Goal: Task Accomplishment & Management: Use online tool/utility

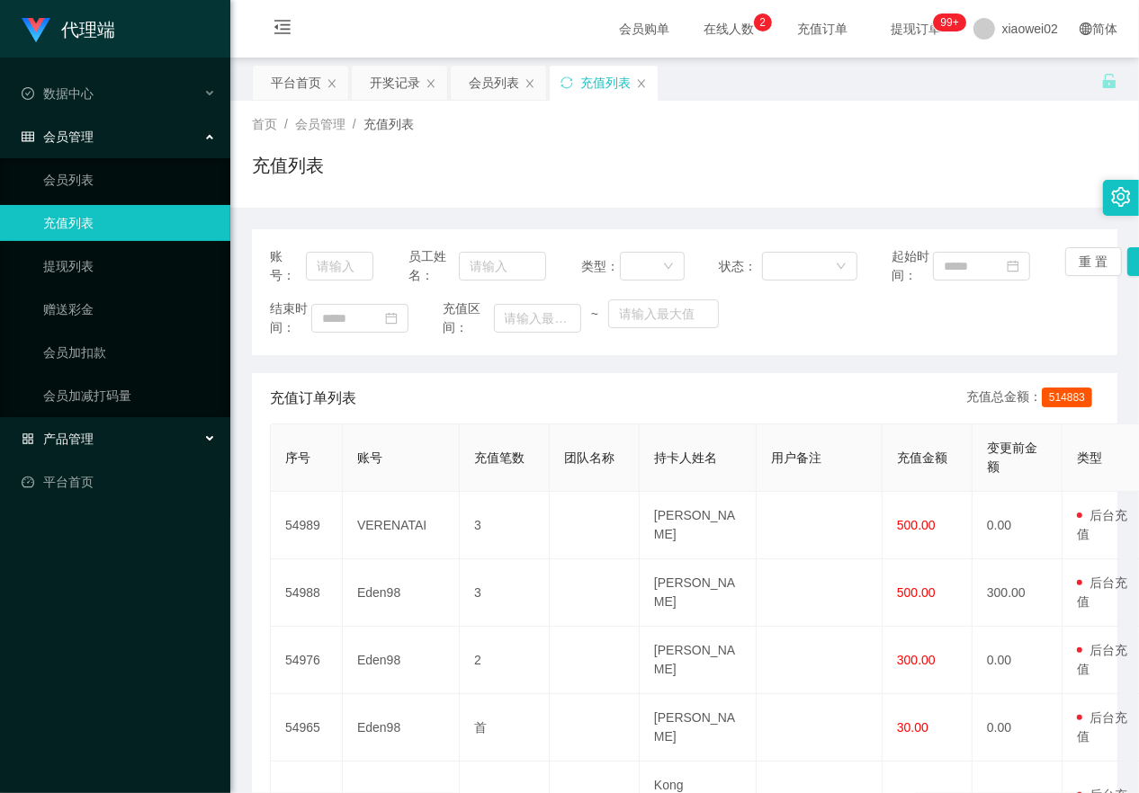
click at [162, 442] on div "产品管理" at bounding box center [115, 439] width 230 height 36
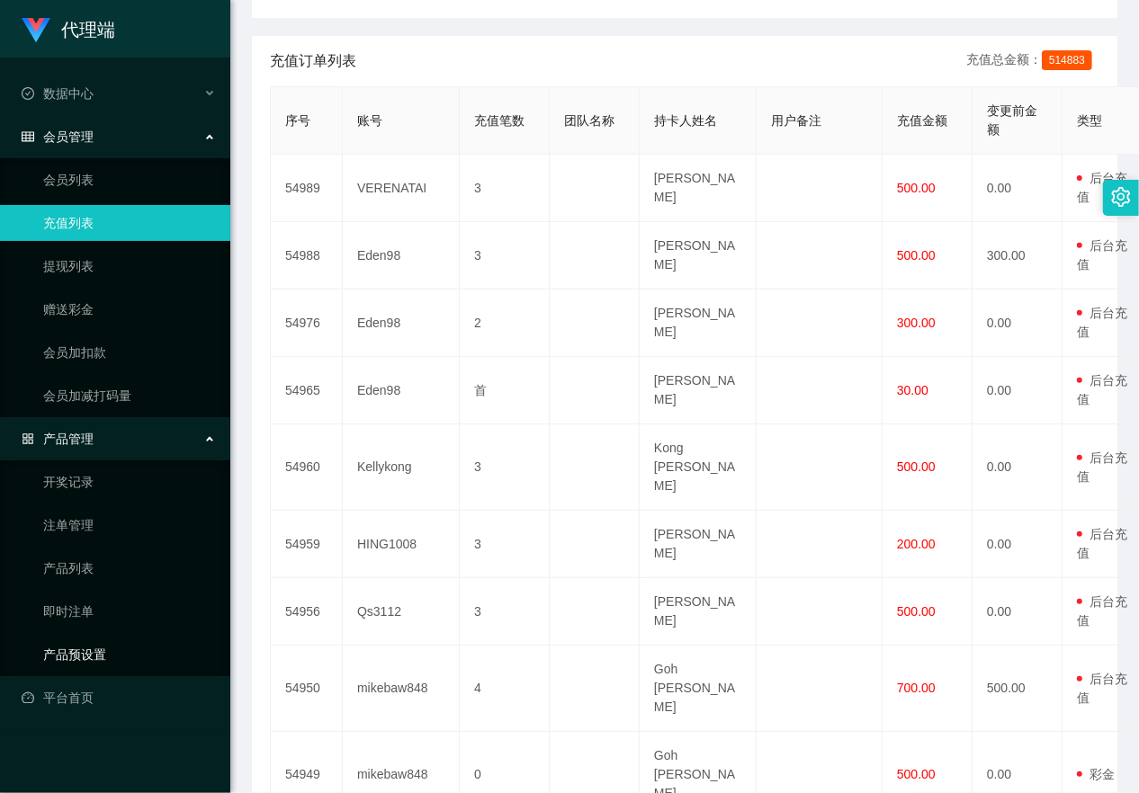
click at [112, 634] on link "产品预设置" at bounding box center [129, 655] width 173 height 36
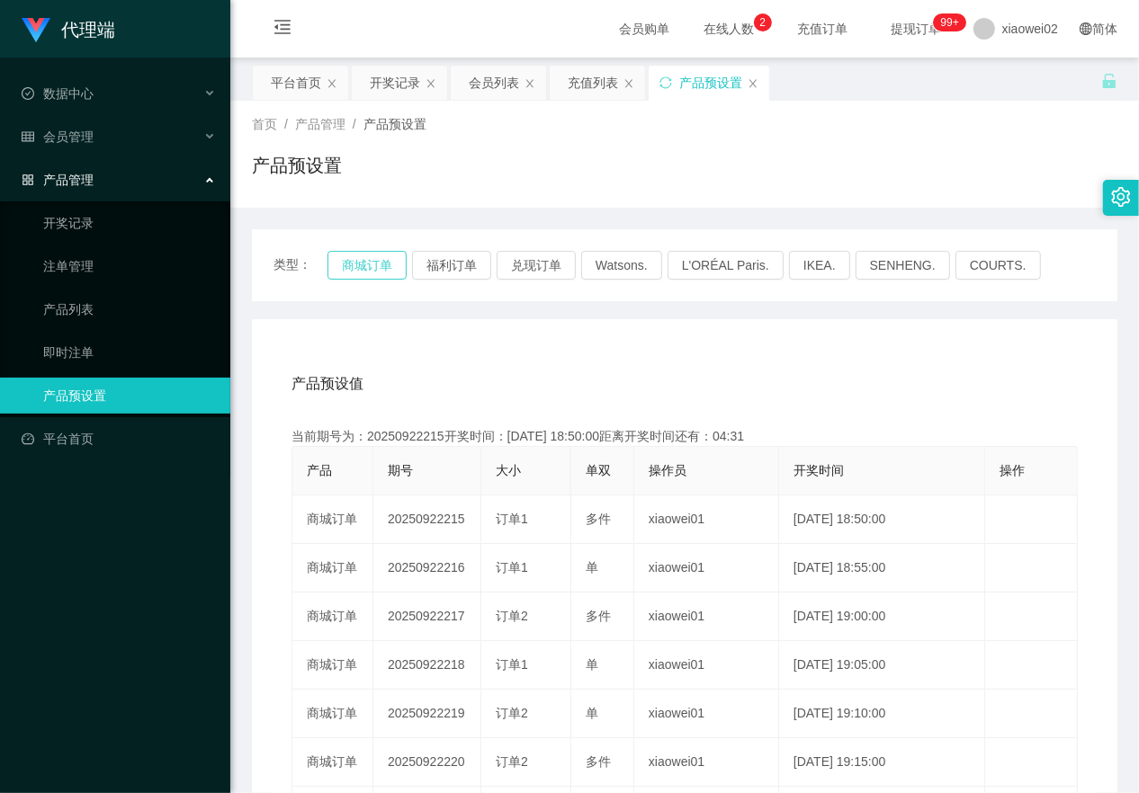
click at [371, 262] on button "商城订单" at bounding box center [366, 265] width 79 height 29
click at [75, 130] on span "会员管理" at bounding box center [58, 137] width 72 height 14
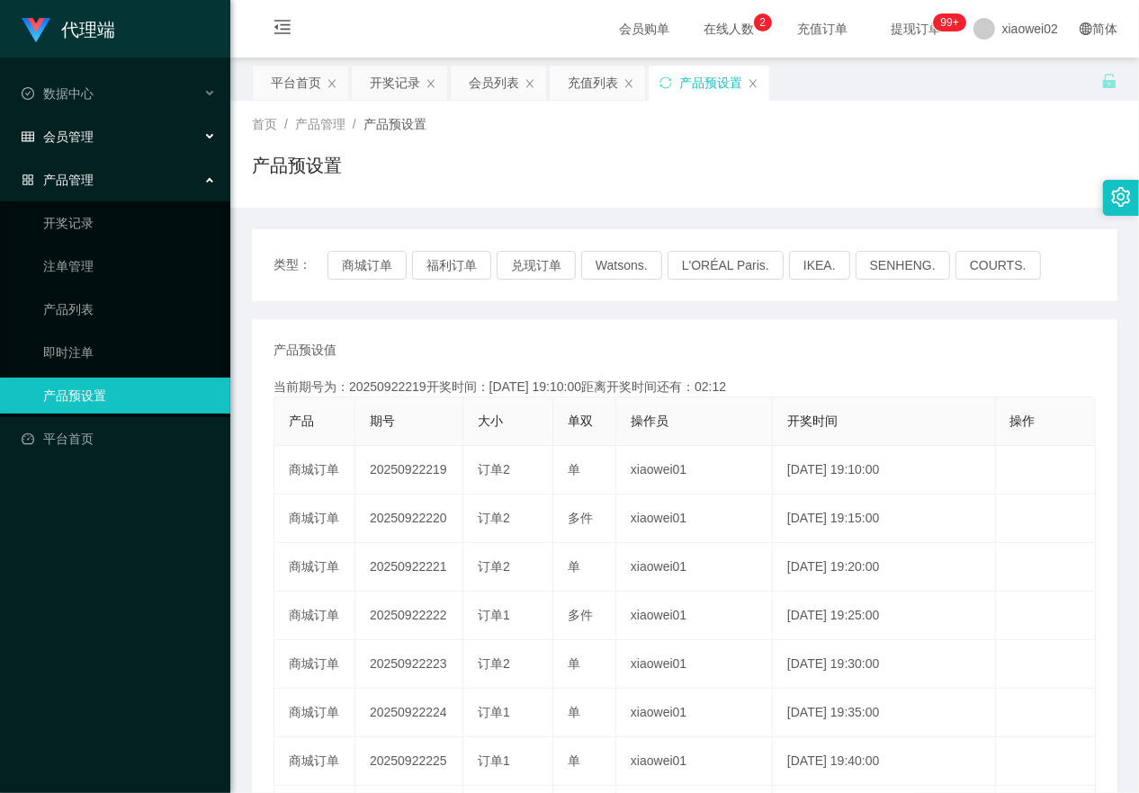
click at [106, 132] on div "会员管理" at bounding box center [115, 137] width 230 height 36
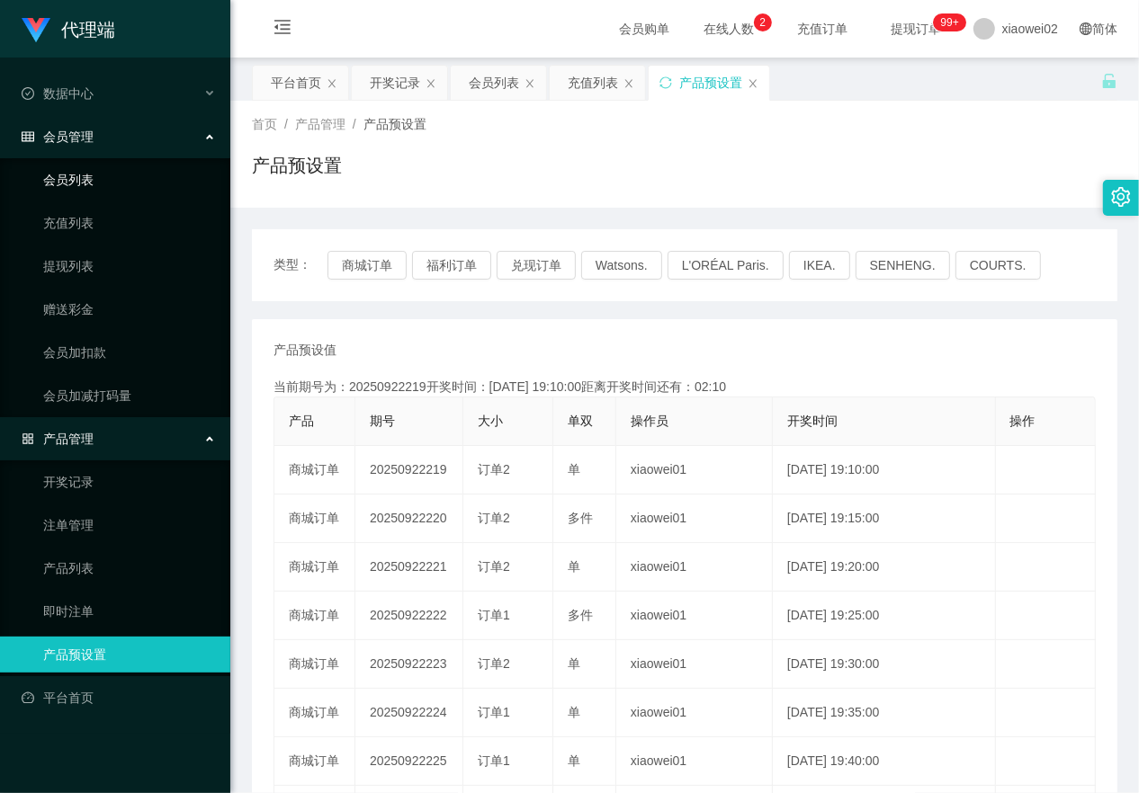
click at [87, 174] on link "会员列表" at bounding box center [129, 180] width 173 height 36
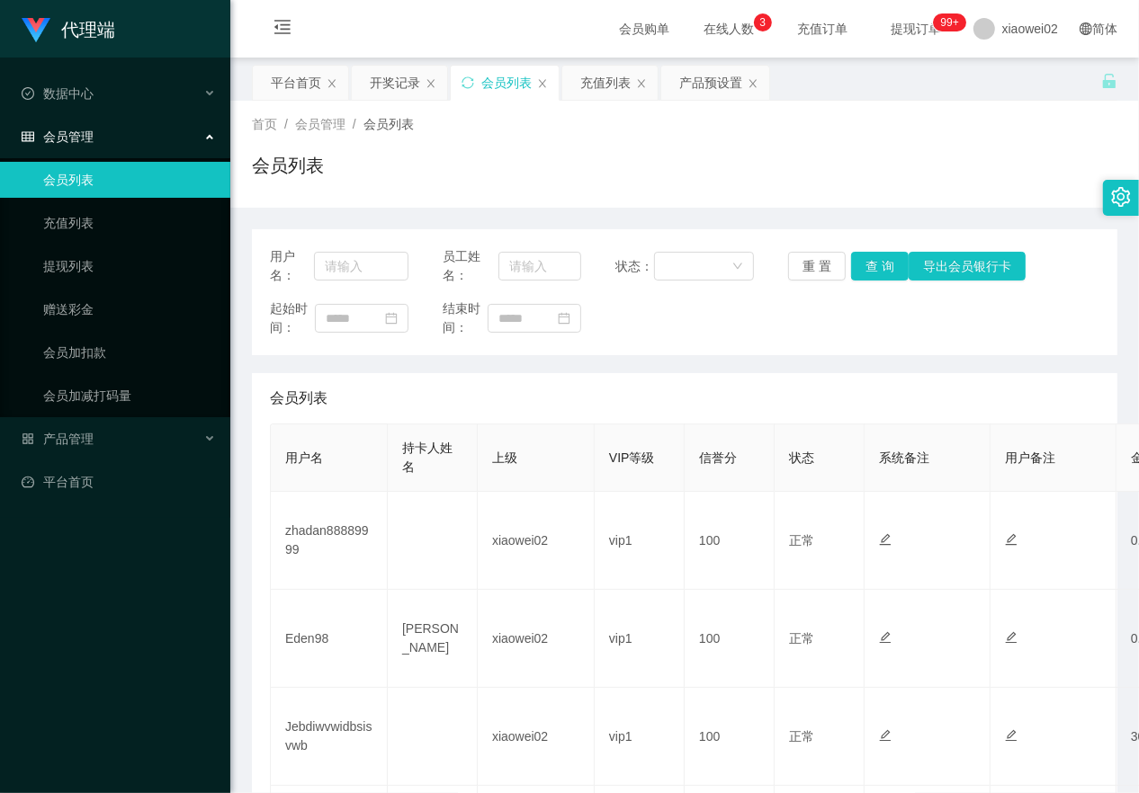
drag, startPoint x: 729, startPoint y: 342, endPoint x: 690, endPoint y: 352, distance: 40.8
click at [690, 352] on div "用户名： 员工姓名： 状态： 重 置 查 询 导出会员银行卡 起始时间： 结束时间：" at bounding box center [684, 292] width 865 height 126
click at [95, 436] on div "产品管理" at bounding box center [115, 439] width 230 height 36
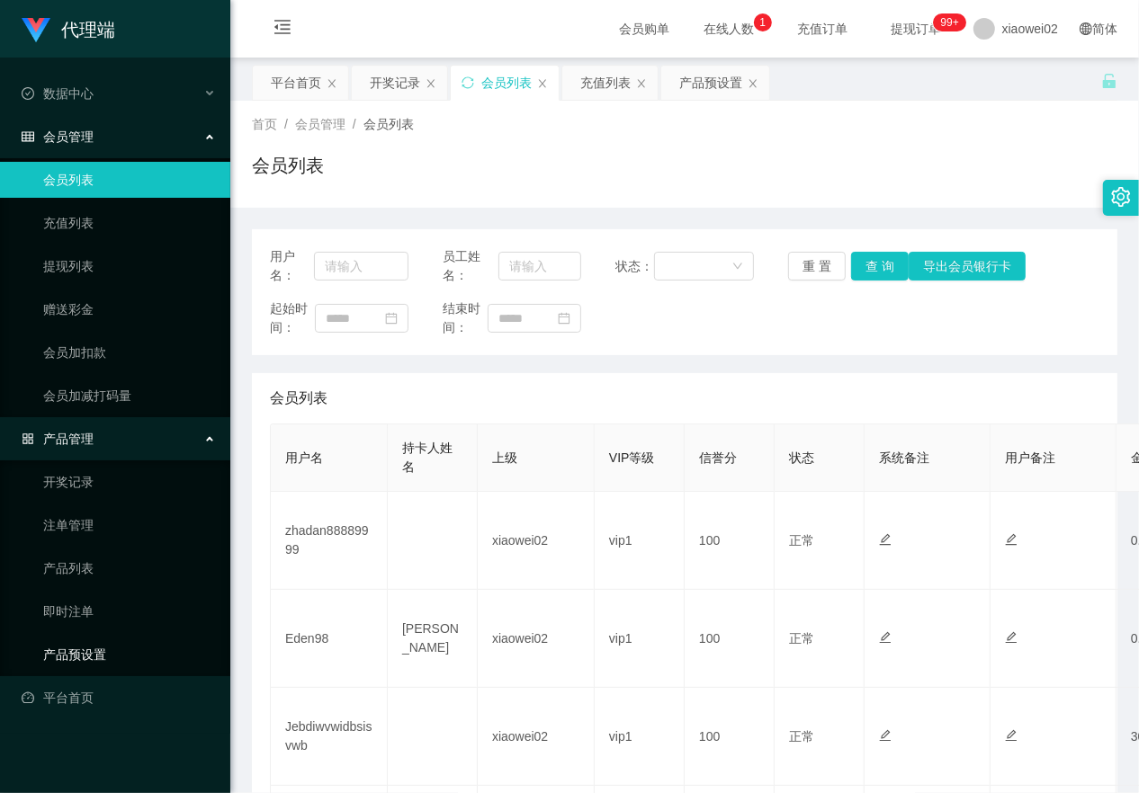
click at [108, 652] on link "产品预设置" at bounding box center [129, 655] width 173 height 36
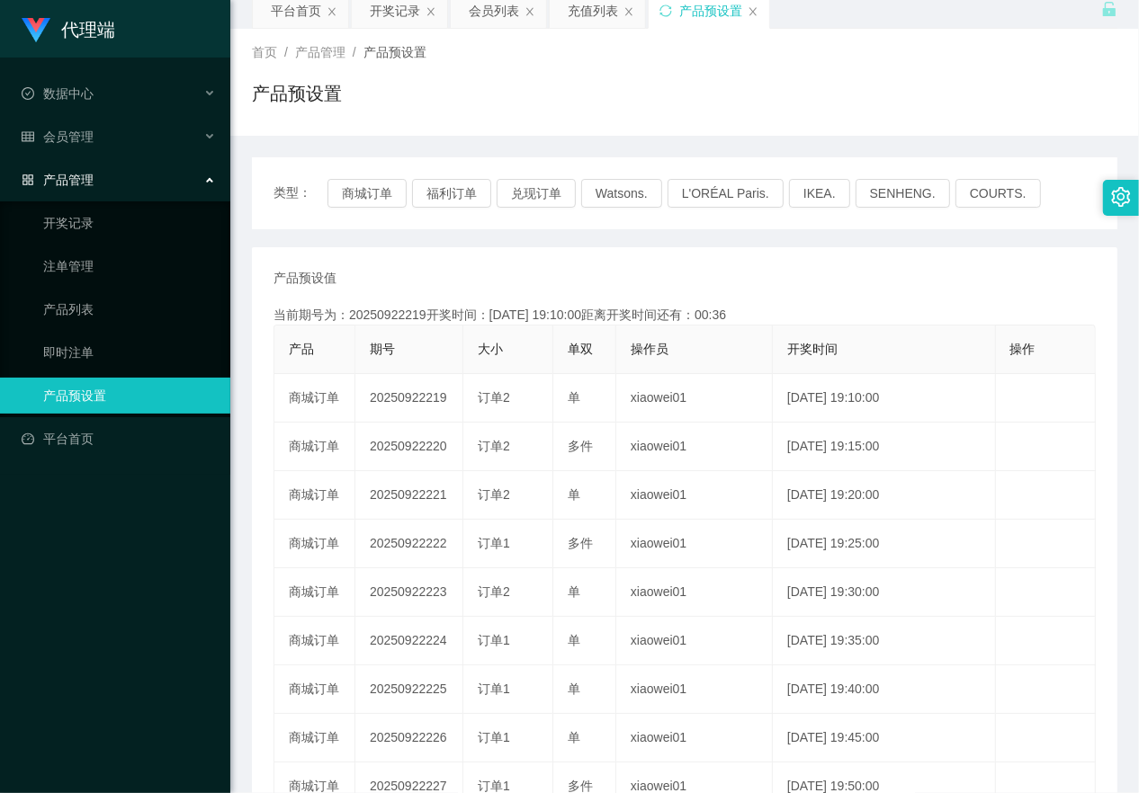
scroll to position [112, 0]
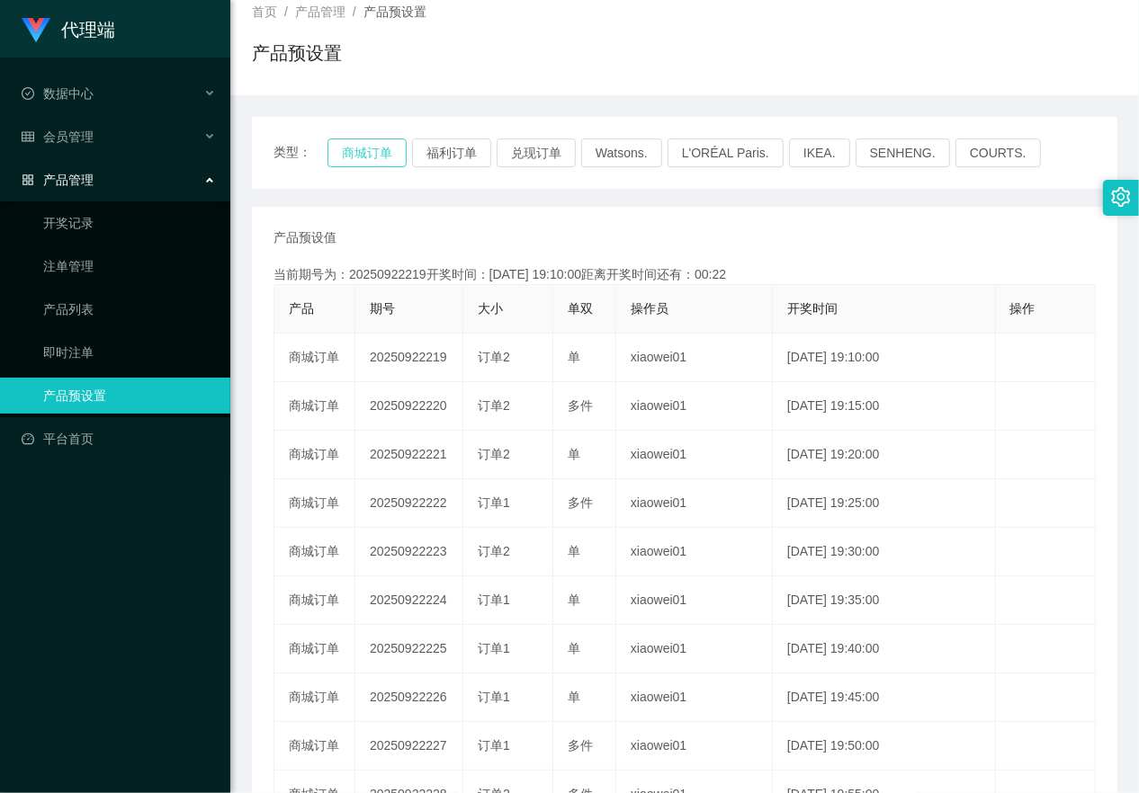
click at [389, 164] on button "商城订单" at bounding box center [366, 153] width 79 height 29
click at [145, 216] on link "开奖记录" at bounding box center [129, 223] width 173 height 36
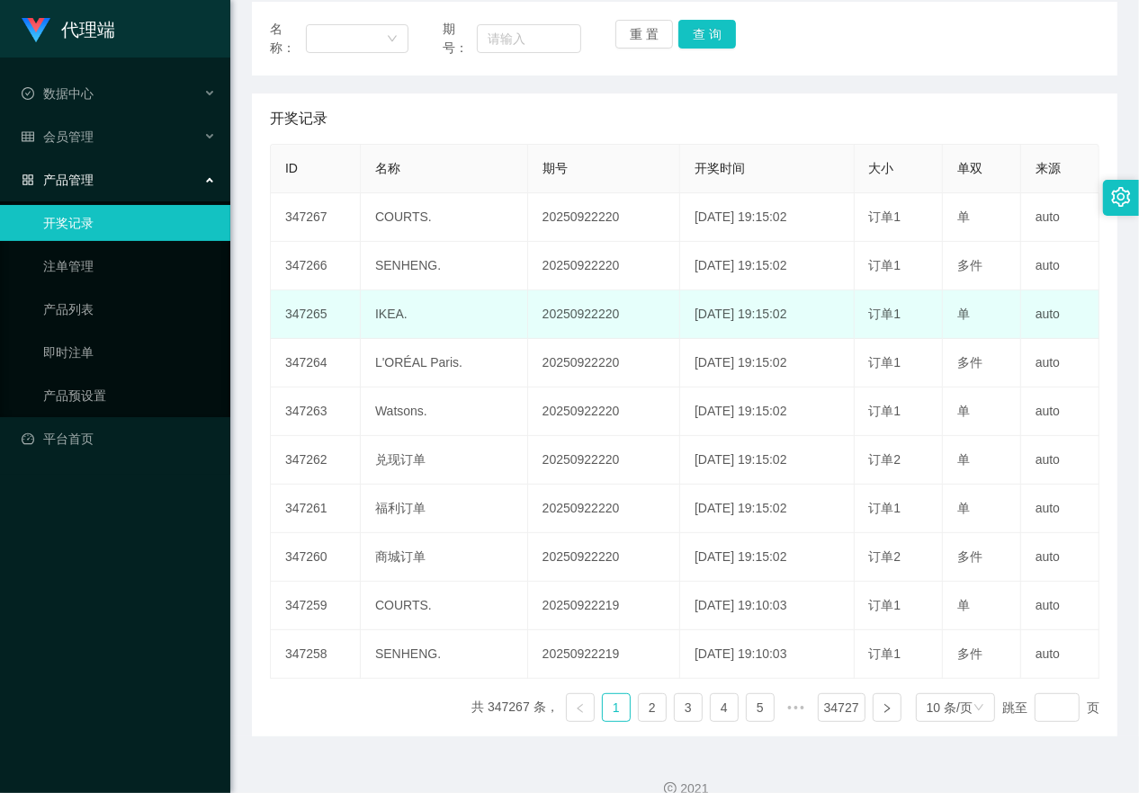
scroll to position [256, 0]
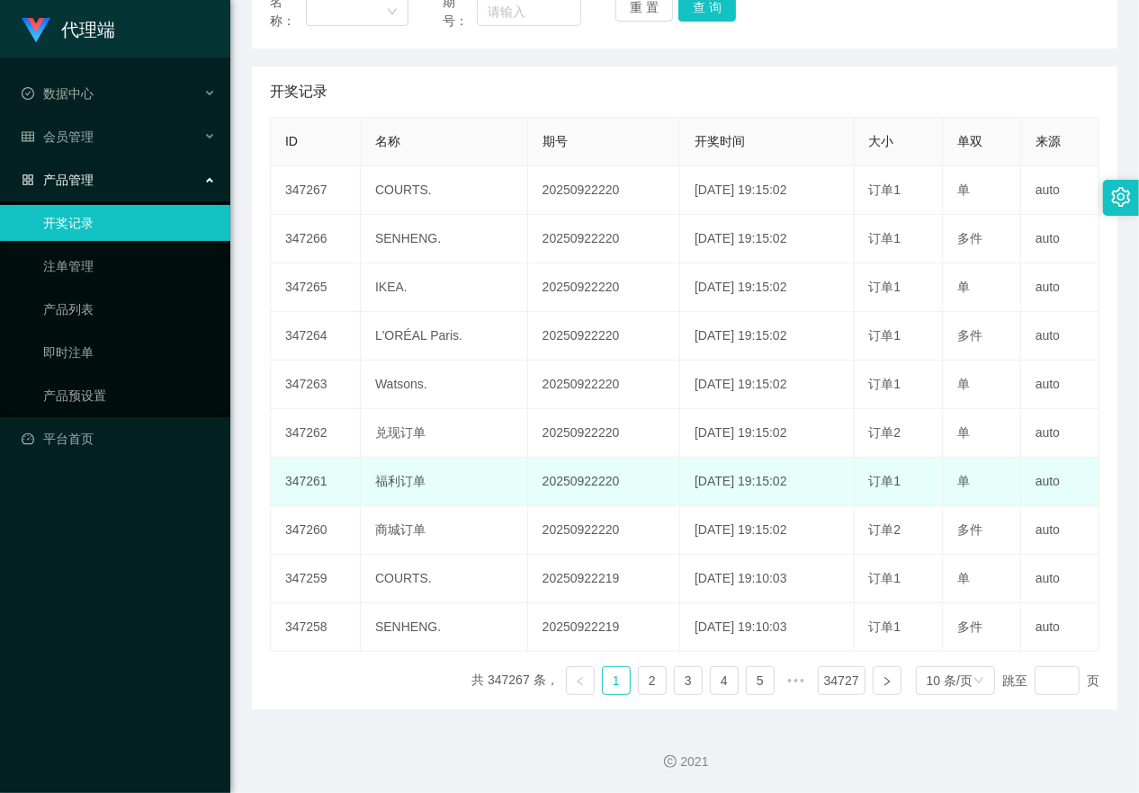
click at [427, 483] on td "福利订单" at bounding box center [444, 482] width 167 height 49
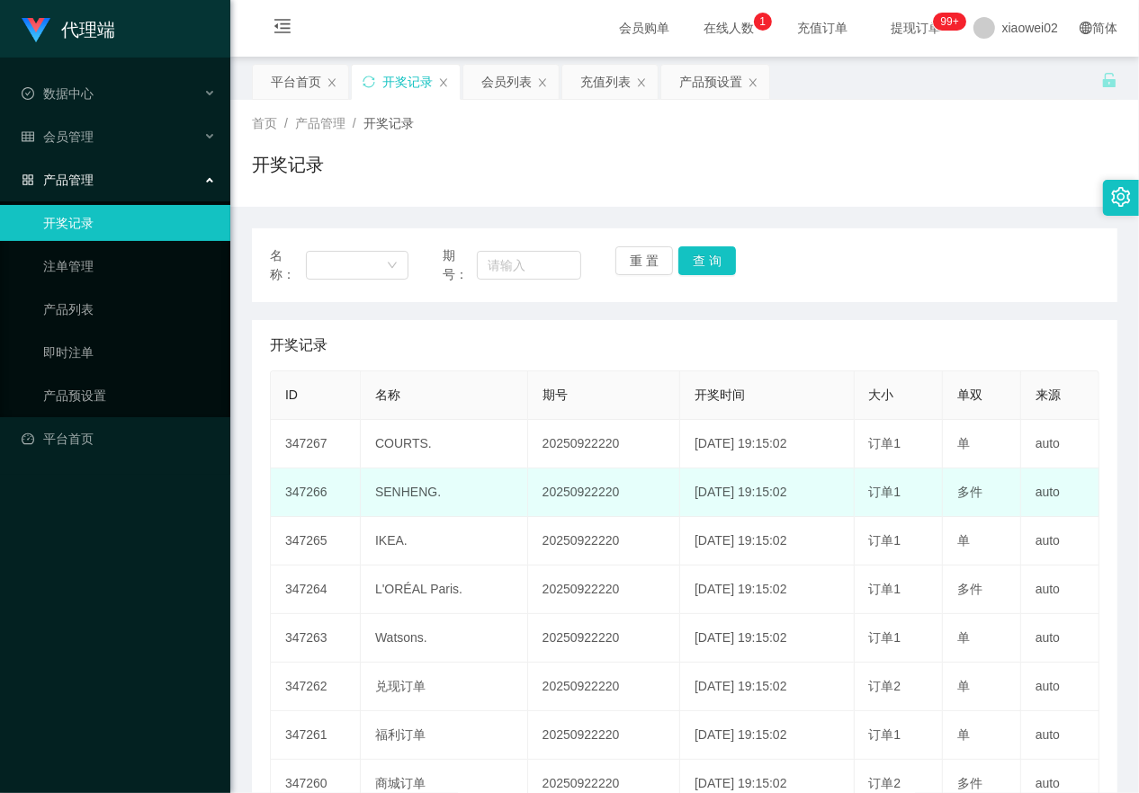
scroll to position [0, 0]
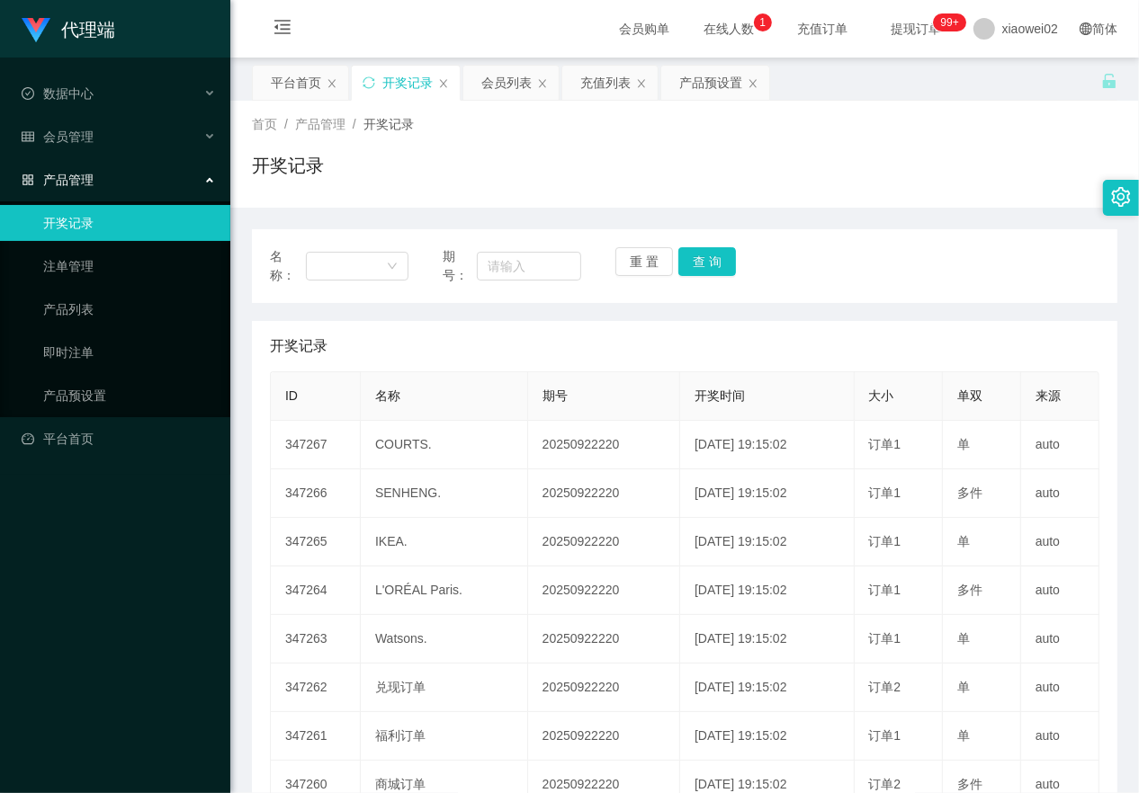
click at [100, 180] on div "产品管理" at bounding box center [115, 180] width 230 height 36
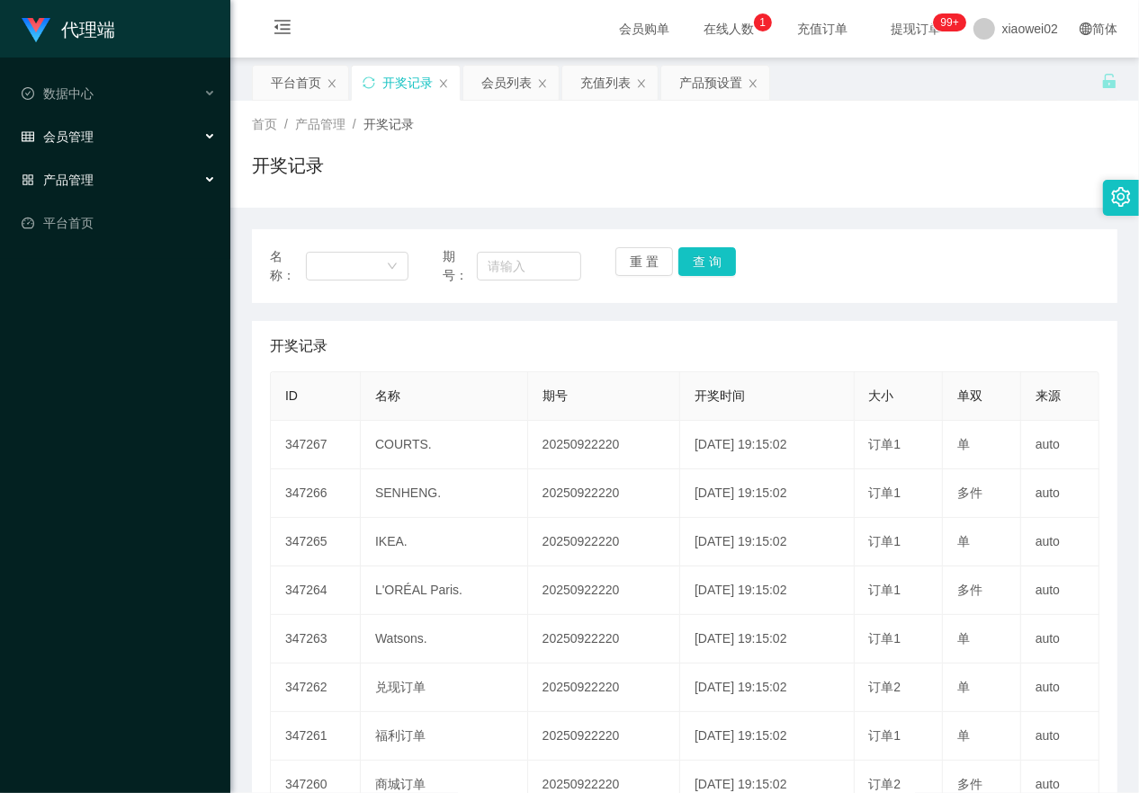
click at [103, 146] on div "会员管理" at bounding box center [115, 137] width 230 height 36
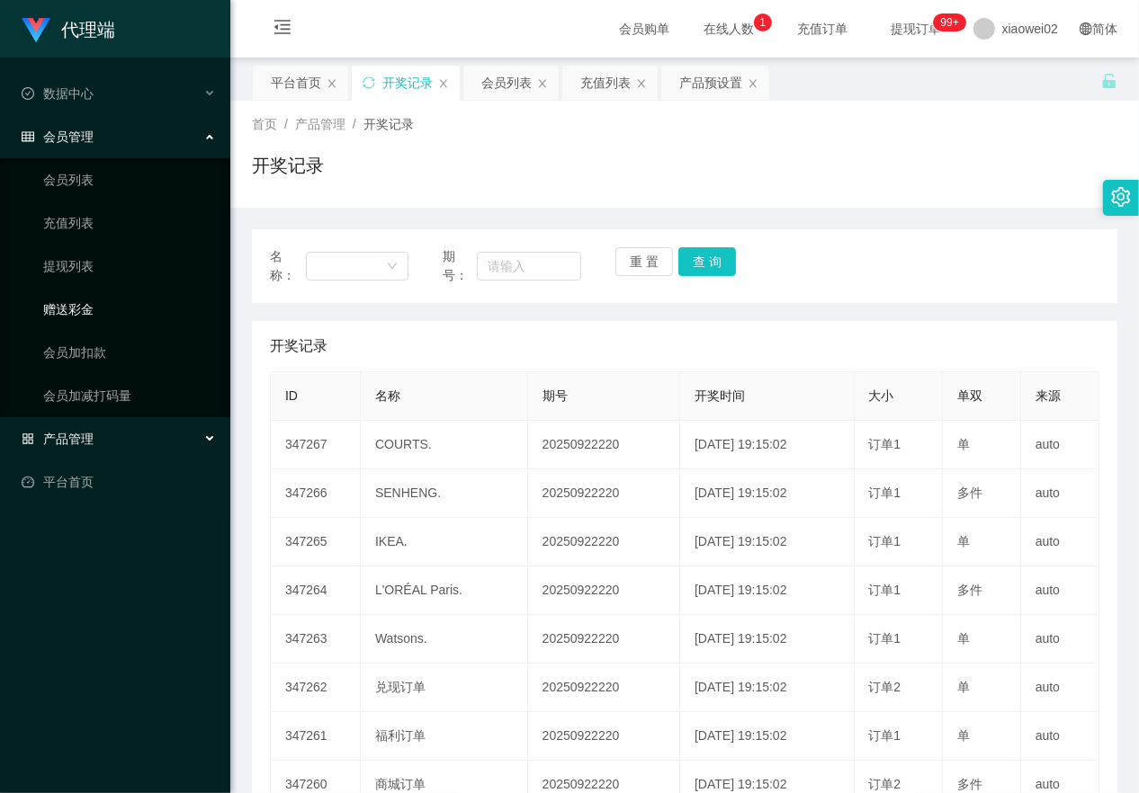
click at [119, 307] on link "赠送彩金" at bounding box center [129, 309] width 173 height 36
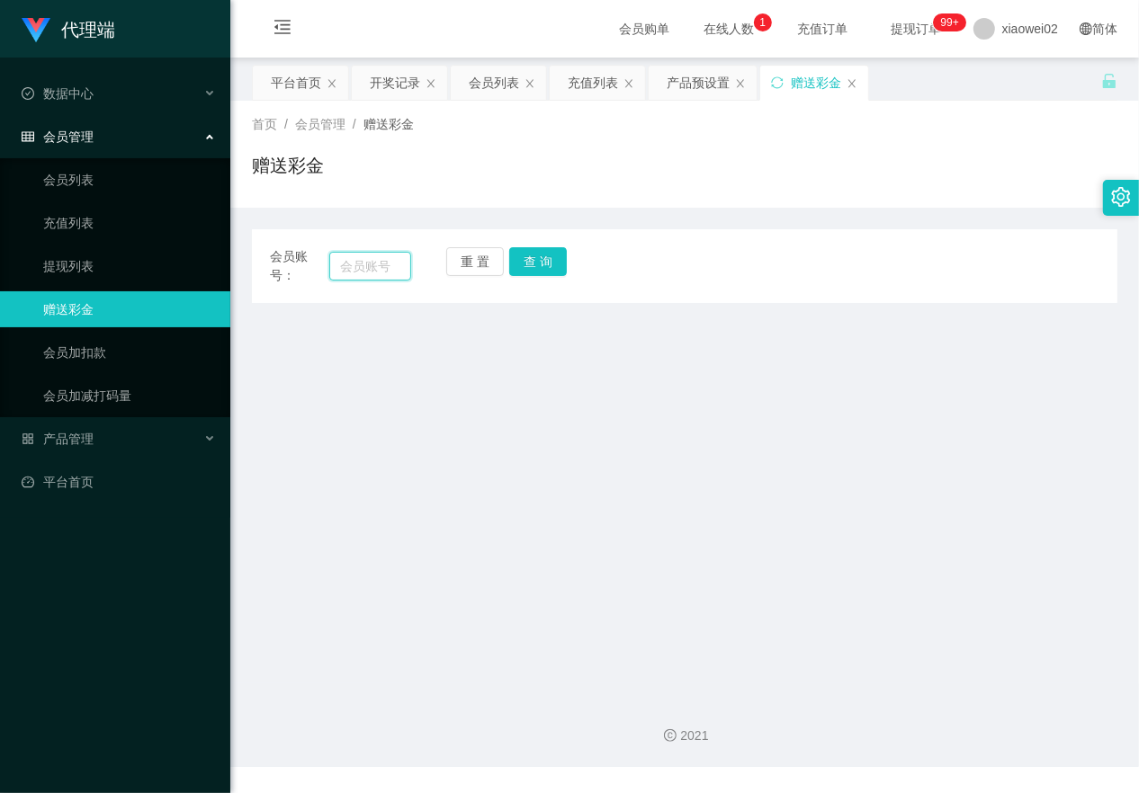
click at [356, 268] on input "text" at bounding box center [370, 266] width 82 height 29
click at [478, 265] on button "重 置" at bounding box center [475, 261] width 58 height 29
